Goal: Information Seeking & Learning: Understand process/instructions

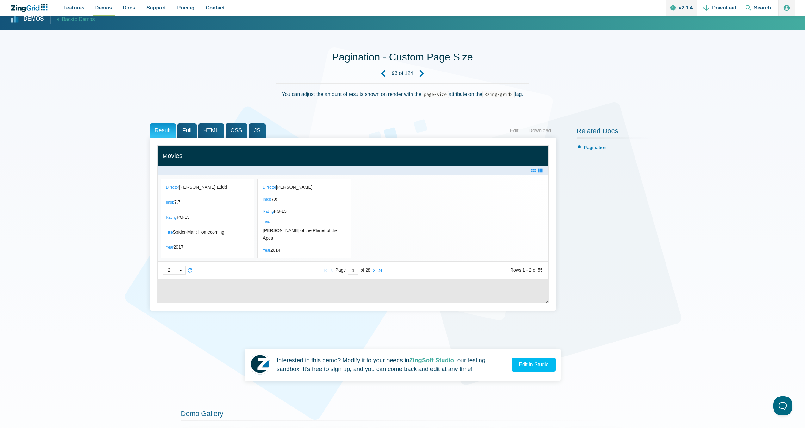
scroll to position [93, 0]
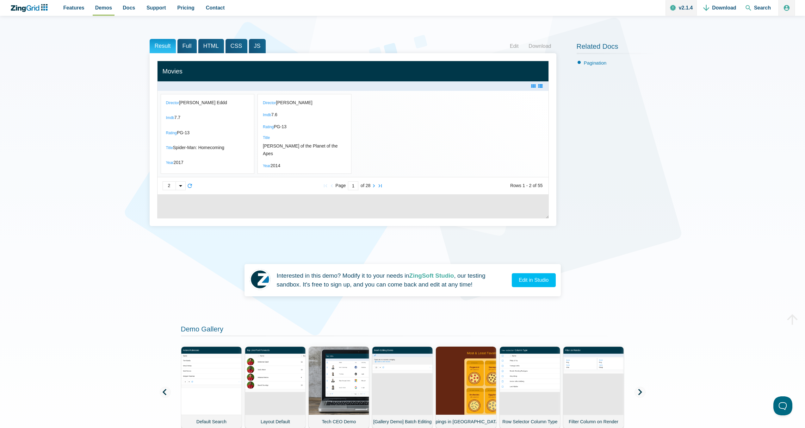
click at [182, 190] on div "App Content" at bounding box center [181, 186] width 10 height 8
click at [179, 171] on span "5" at bounding box center [174, 166] width 22 height 10
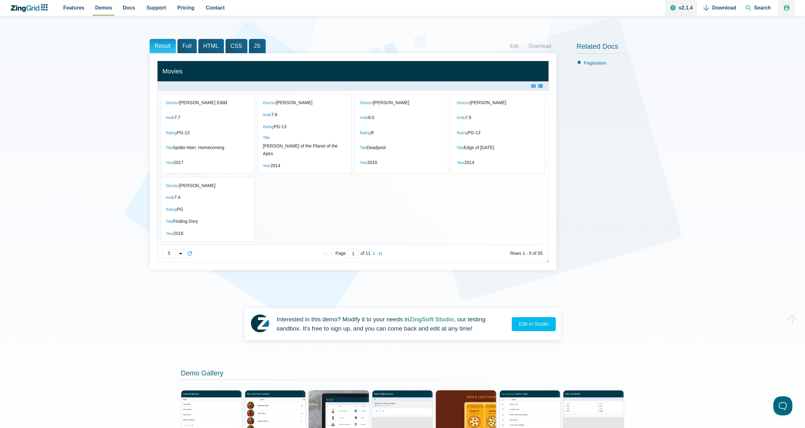
click at [177, 257] on div "App Content" at bounding box center [181, 253] width 10 height 8
click at [183, 229] on span "2" at bounding box center [174, 224] width 22 height 10
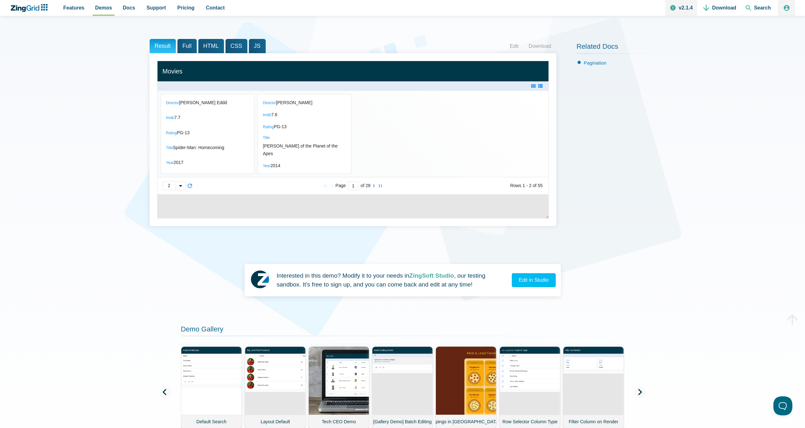
click at [190, 189] on zg-icon "reload" at bounding box center [190, 185] width 6 height 6
click at [183, 46] on span "Full" at bounding box center [186, 46] width 19 height 14
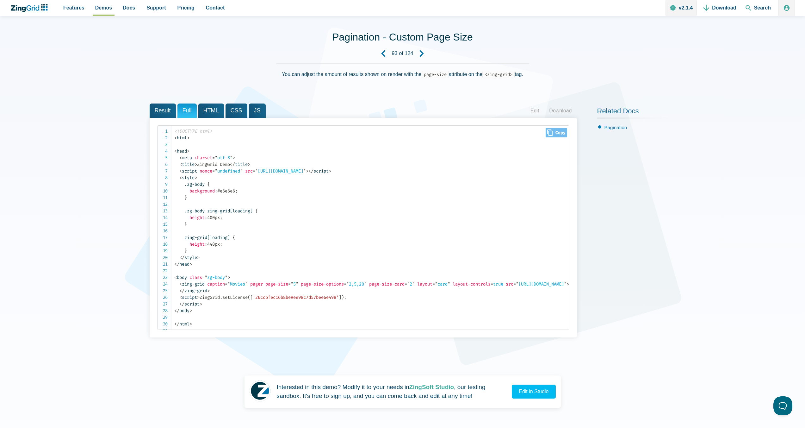
scroll to position [32, 0]
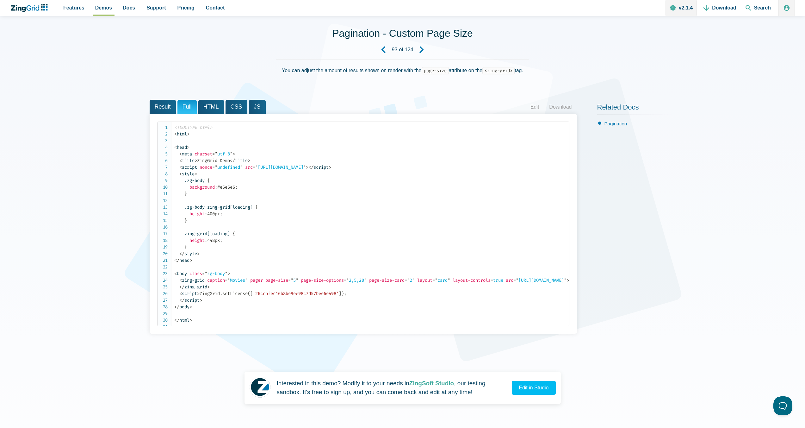
click at [228, 106] on span "CSS" at bounding box center [236, 107] width 22 height 14
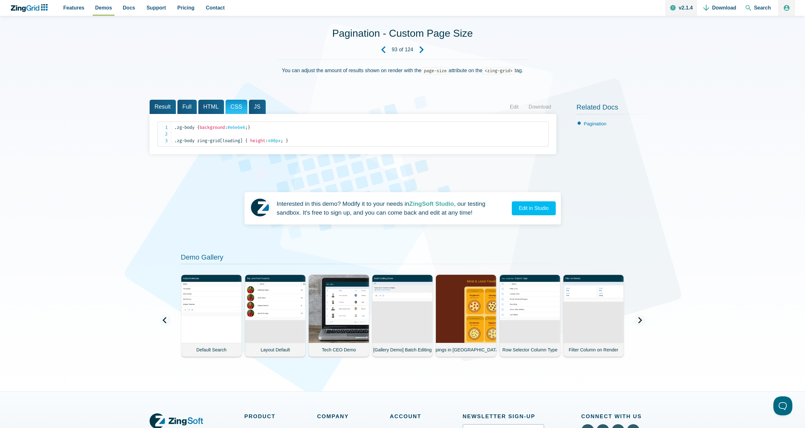
click at [249, 105] on span "JS" at bounding box center [257, 107] width 17 height 14
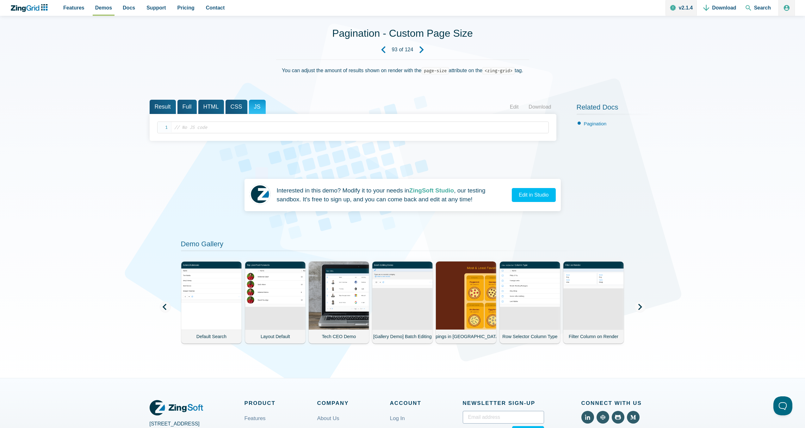
click at [213, 108] on span "HTML" at bounding box center [211, 107] width 26 height 14
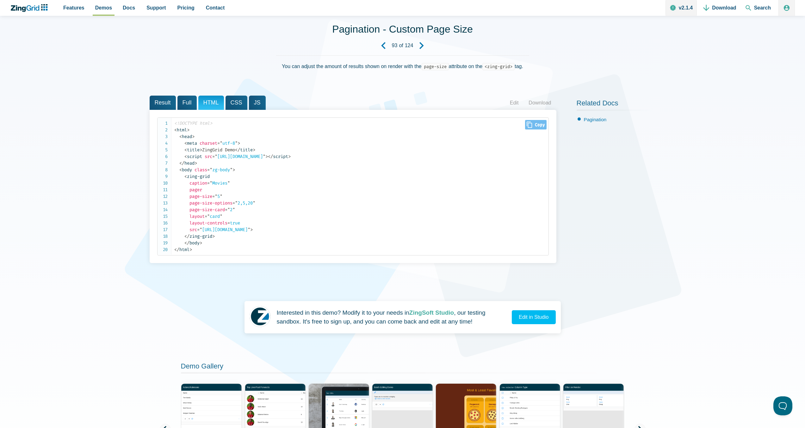
scroll to position [40, 0]
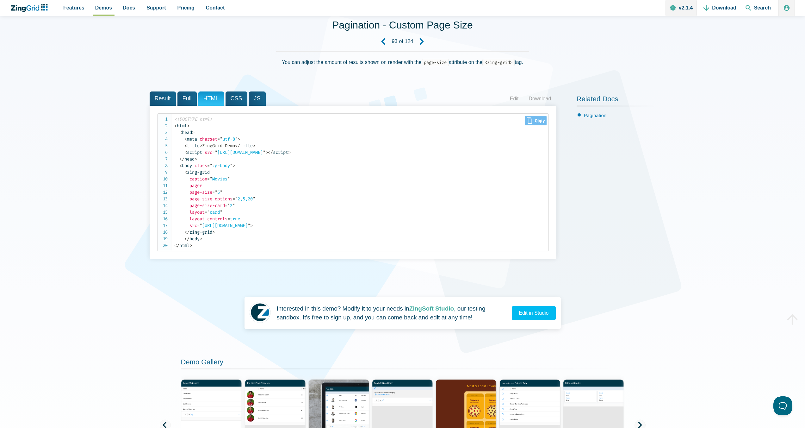
click at [243, 236] on code "<!DOCTYPE html> < html > < head > < meta charset = " utf-8 " > < title > ZingGr…" at bounding box center [361, 182] width 374 height 133
click at [188, 98] on span "Full" at bounding box center [186, 98] width 19 height 14
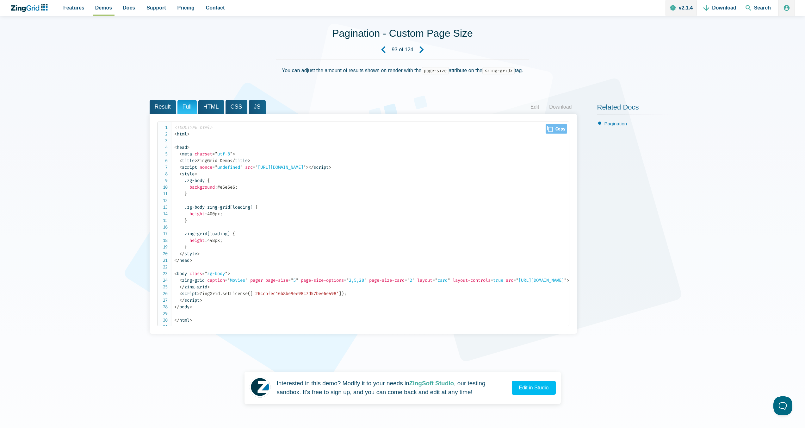
scroll to position [10, 0]
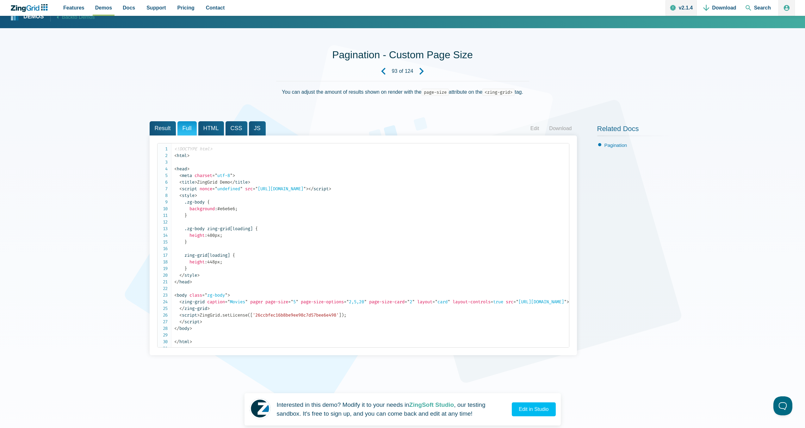
click at [178, 124] on span "Full" at bounding box center [186, 128] width 19 height 14
click at [174, 125] on span "Result" at bounding box center [163, 128] width 26 height 14
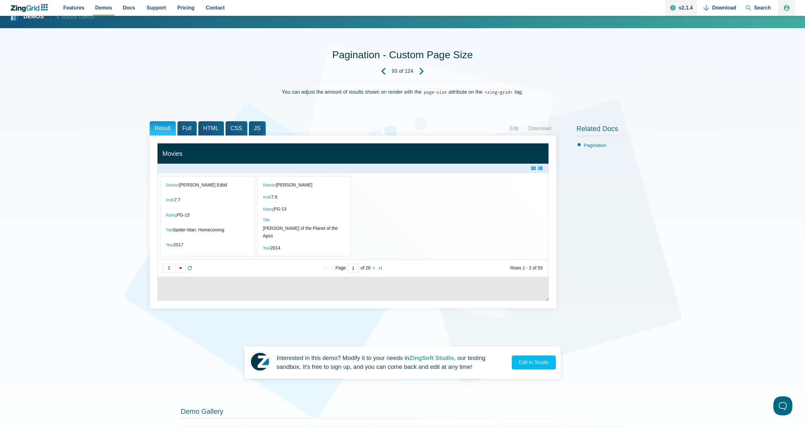
drag, startPoint x: 500, startPoint y: 288, endPoint x: 562, endPoint y: 286, distance: 61.7
click at [562, 286] on div "Result Full HTML CSS JS Edit Download Director Imdb Rating Title Year Director …" at bounding box center [403, 219] width 506 height 196
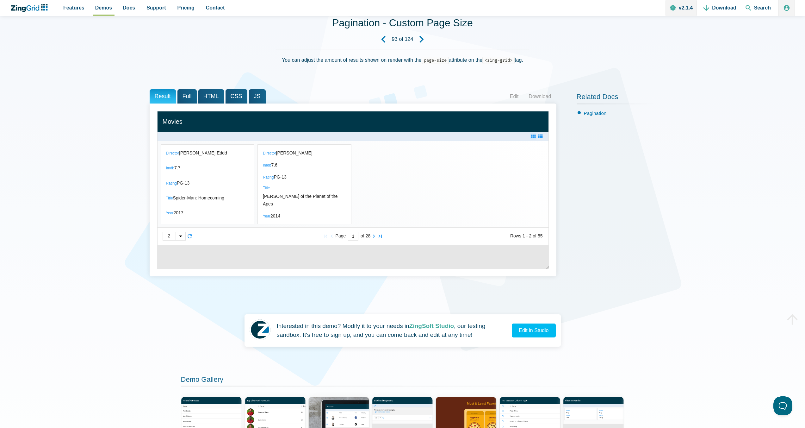
scroll to position [0, 0]
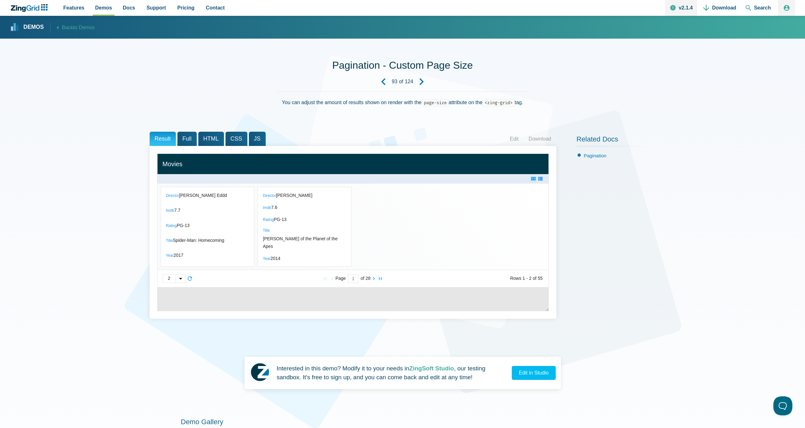
click at [352, 283] on input "1" at bounding box center [353, 278] width 10 height 9
click at [182, 282] on div "App Content" at bounding box center [181, 278] width 10 height 8
drag, startPoint x: 543, startPoint y: 298, endPoint x: 503, endPoint y: 296, distance: 39.3
click at [503, 287] on div "2 2 5 20 Page 1 of 28 Rows 1 - 2 of 55" at bounding box center [353, 278] width 391 height 17
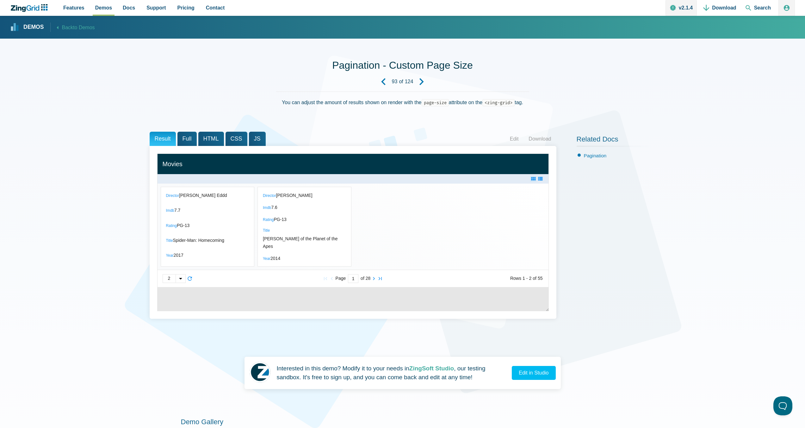
click at [0, 0] on slot "2" at bounding box center [0, 0] width 0 height 0
click at [0, 0] on slot "of" at bounding box center [0, 0] width 0 height 0
click at [231, 144] on span "CSS" at bounding box center [236, 139] width 22 height 14
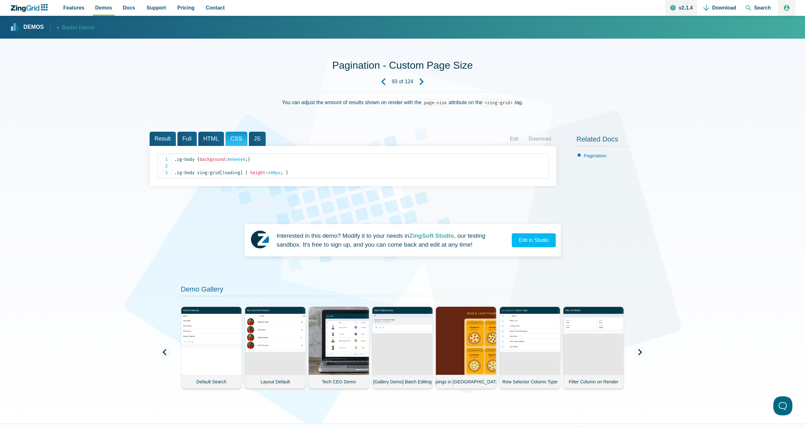
click at [170, 139] on span "Result" at bounding box center [163, 139] width 26 height 14
